Goal: Check status: Check status

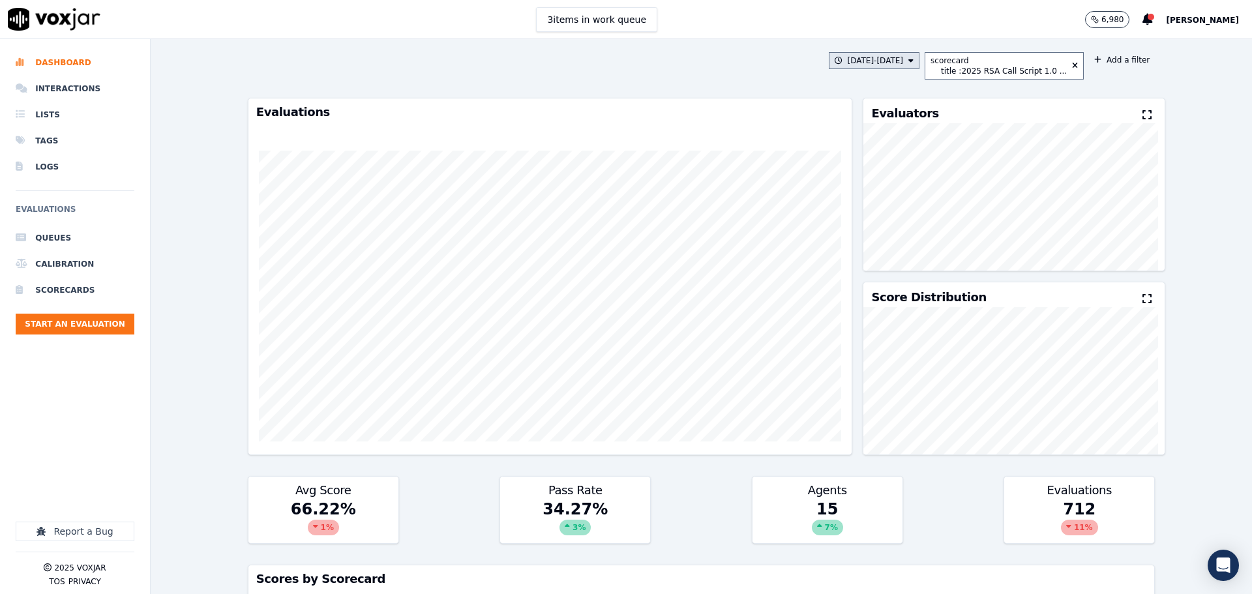
click at [883, 61] on button "[DATE] - [DATE]" at bounding box center [873, 60] width 91 height 17
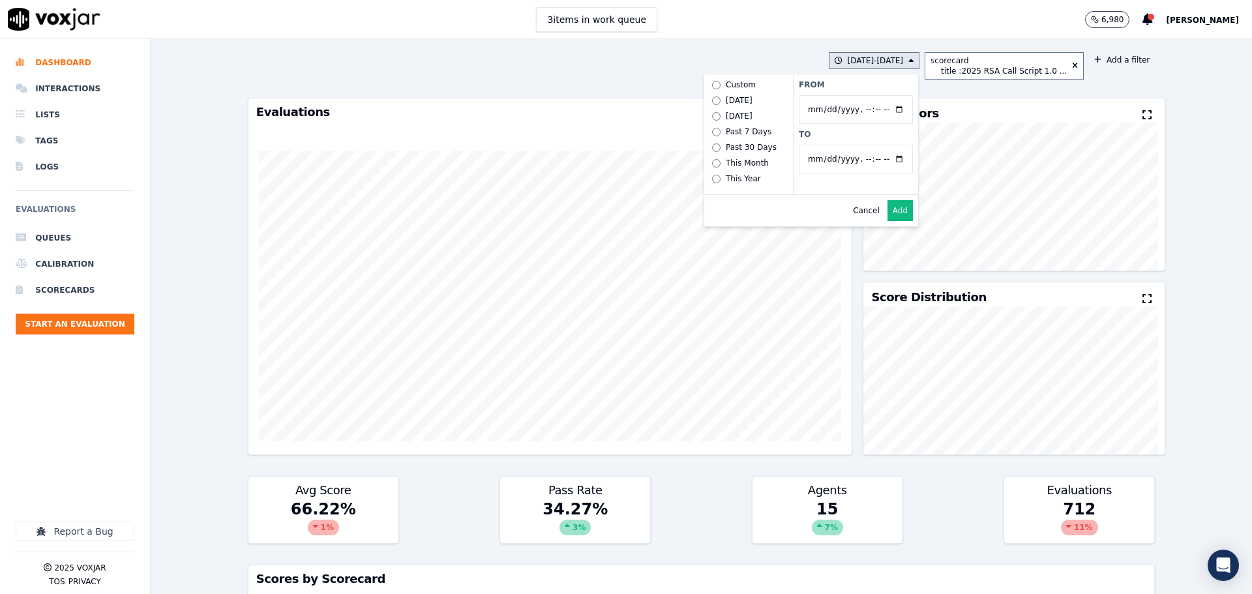
click at [849, 107] on input "From" at bounding box center [856, 109] width 114 height 29
click at [903, 108] on input "From" at bounding box center [856, 109] width 114 height 29
type input "[DATE]T00:00"
click at [899, 85] on label "From" at bounding box center [856, 85] width 114 height 10
click at [899, 95] on input "From" at bounding box center [856, 109] width 114 height 29
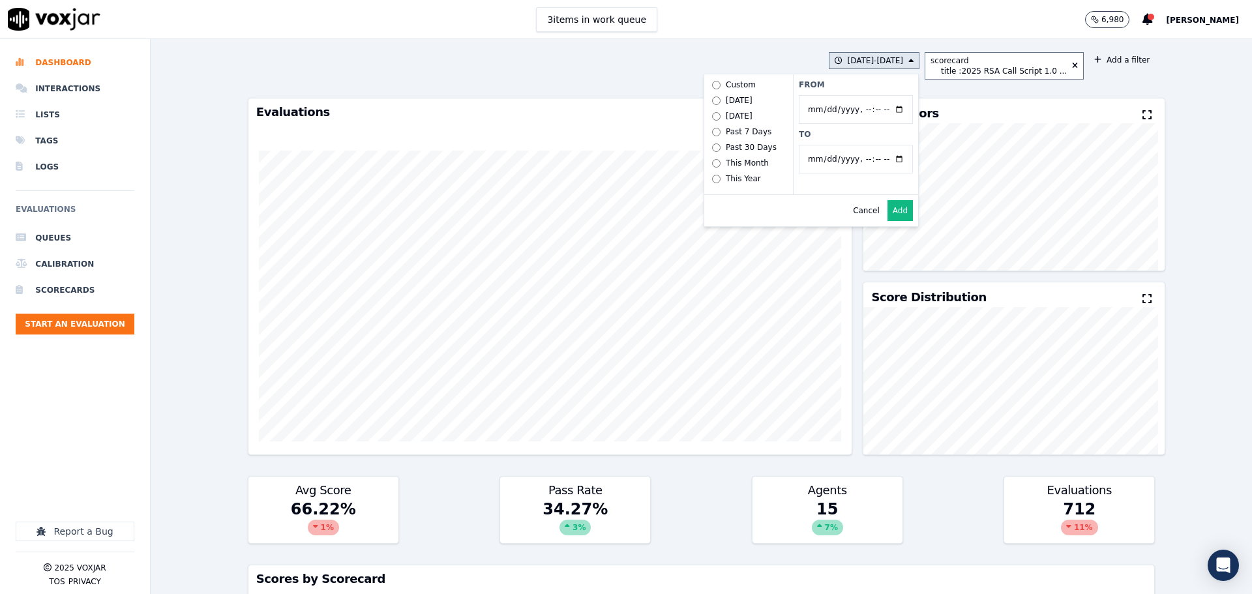
click at [901, 160] on input "To" at bounding box center [856, 159] width 114 height 29
type input "[DATE]T23:59"
click at [899, 80] on label "From" at bounding box center [856, 85] width 114 height 10
click at [899, 95] on input "From" at bounding box center [856, 109] width 114 height 29
click at [908, 220] on button "Add" at bounding box center [899, 210] width 25 height 21
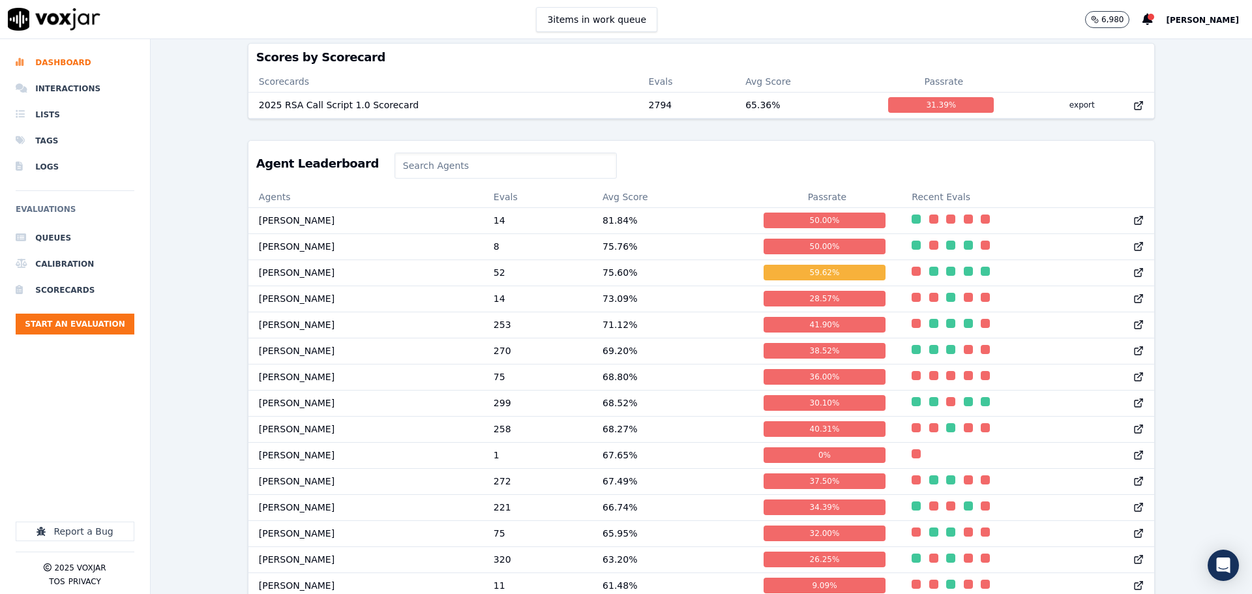
scroll to position [587, 0]
